Goal: Task Accomplishment & Management: Use online tool/utility

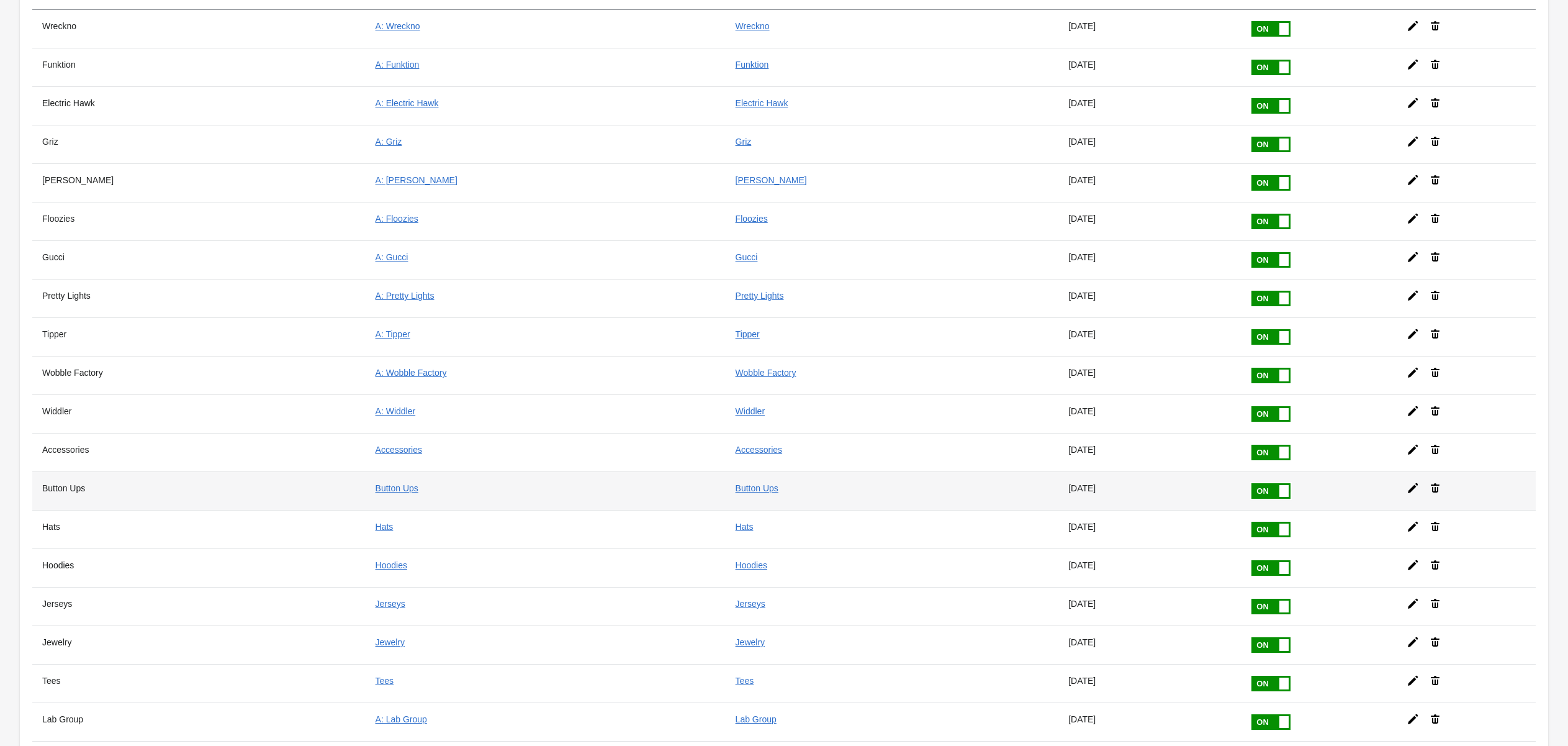
scroll to position [275, 0]
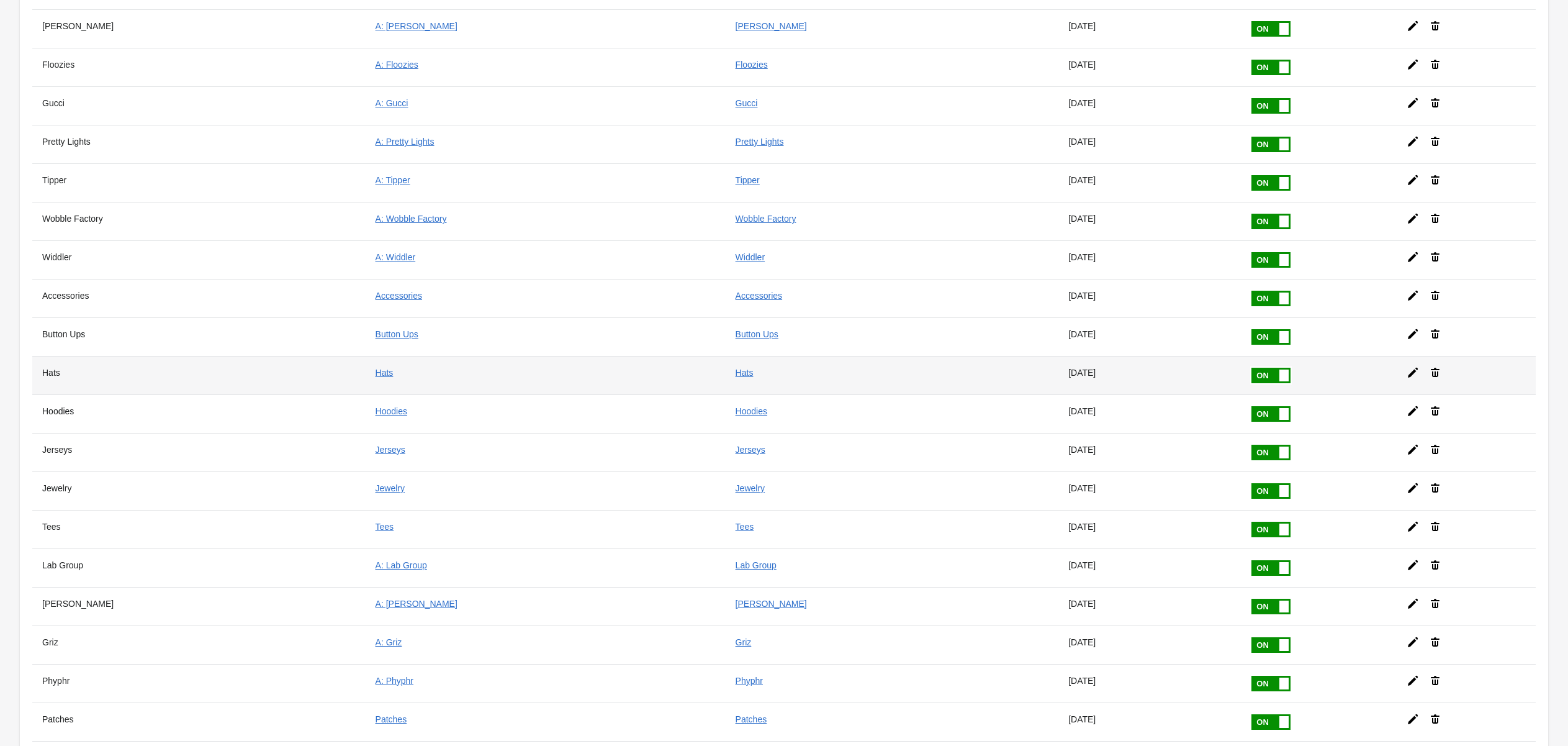
click at [1408, 367] on icon at bounding box center [1413, 372] width 10 height 10
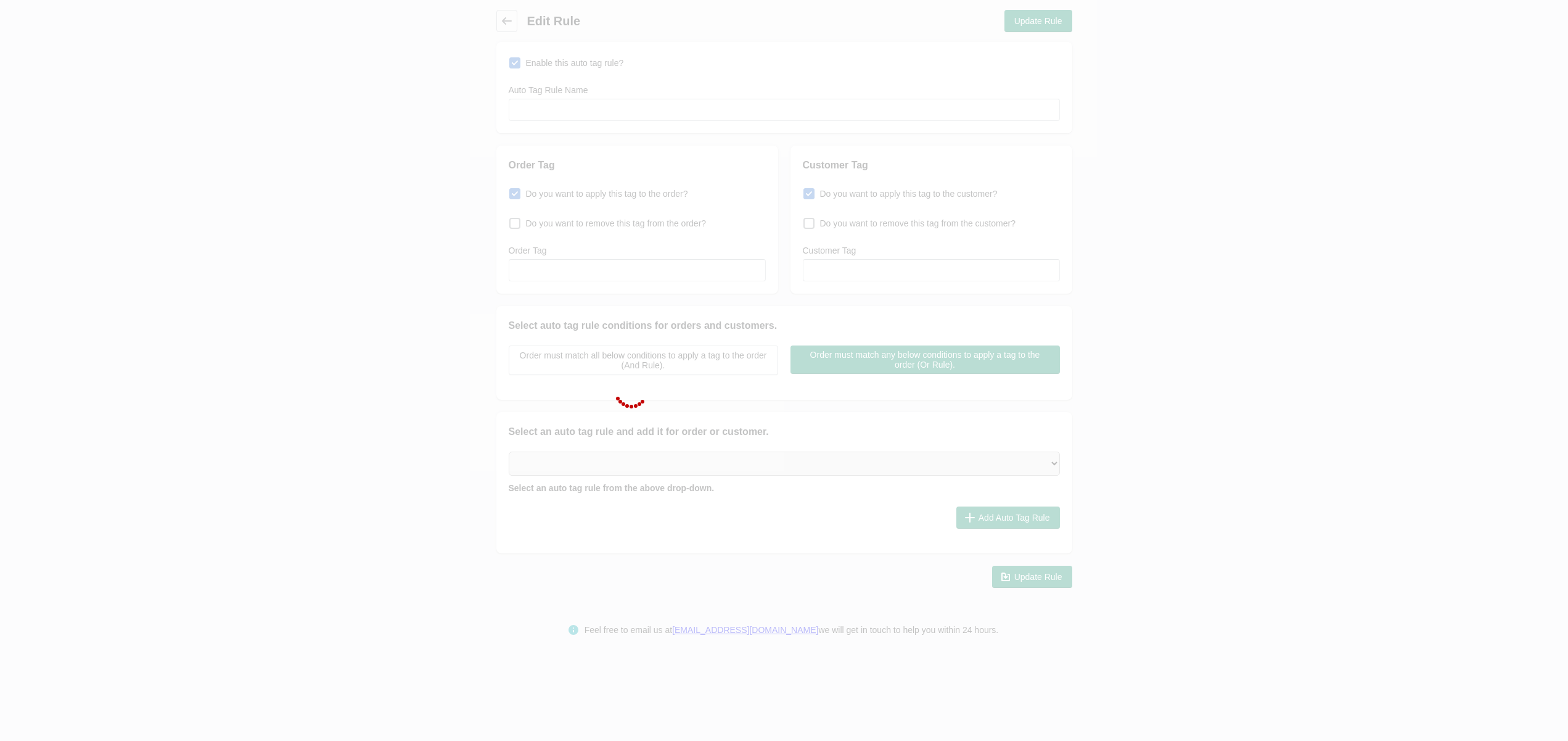
type input "Hats"
checkbox input "true"
type input "Hats"
checkbox input "true"
type input "Hats"
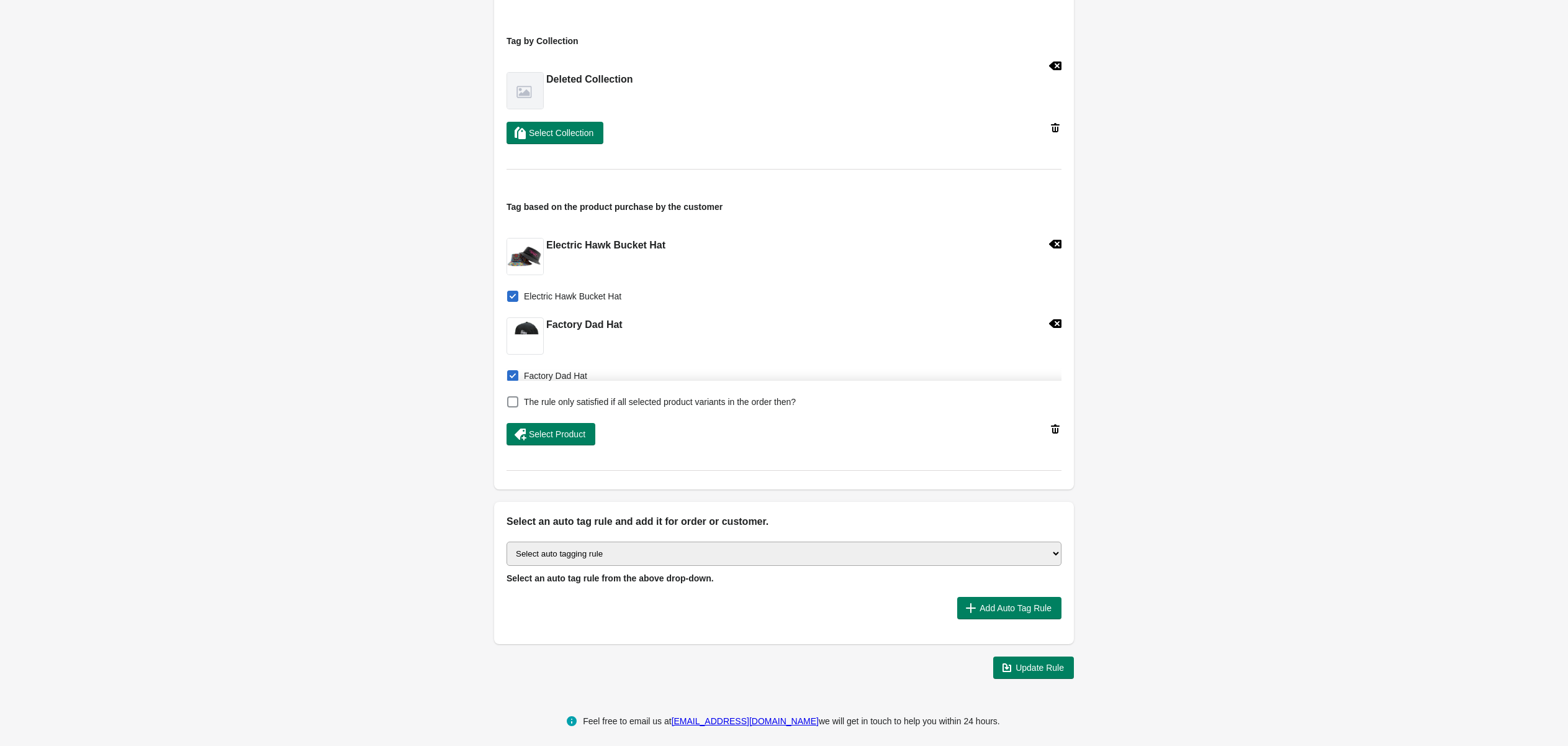
scroll to position [428, 0]
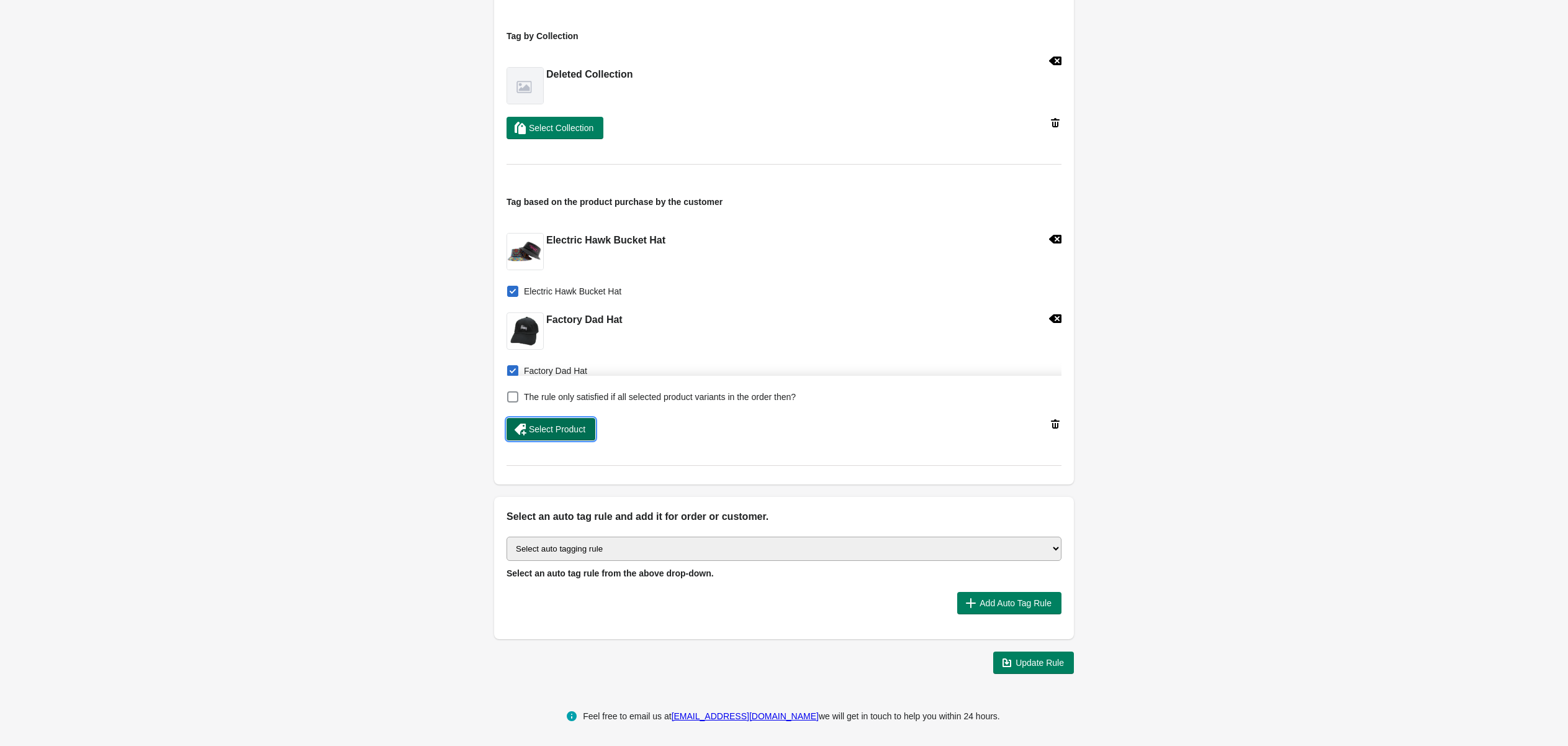
click at [557, 424] on span "Select Product" at bounding box center [557, 429] width 57 height 10
click at [1018, 661] on span "Update Rule" at bounding box center [1040, 663] width 49 height 10
